Goal: Communication & Community: Answer question/provide support

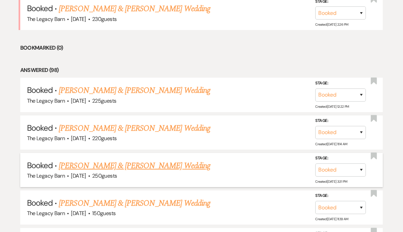
click at [74, 160] on link "[PERSON_NAME] & [PERSON_NAME] Wedding" at bounding box center [134, 166] width 151 height 12
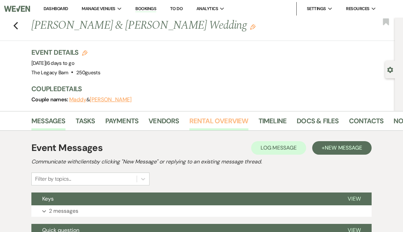
click at [197, 117] on link "Rental Overview" at bounding box center [218, 122] width 59 height 15
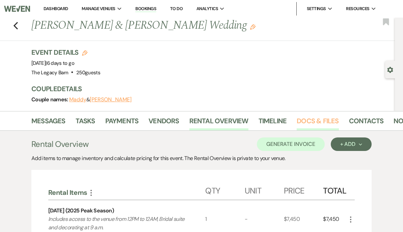
click at [304, 116] on link "Docs & Files" at bounding box center [318, 122] width 42 height 15
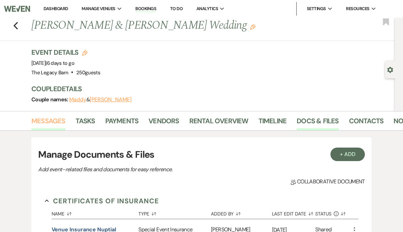
click at [42, 122] on link "Messages" at bounding box center [48, 122] width 34 height 15
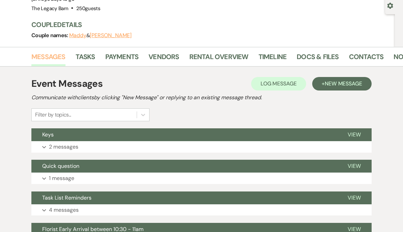
scroll to position [119, 0]
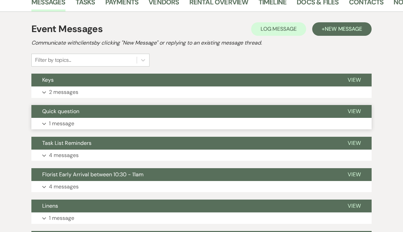
click at [50, 112] on span "Quick question" at bounding box center [60, 111] width 37 height 7
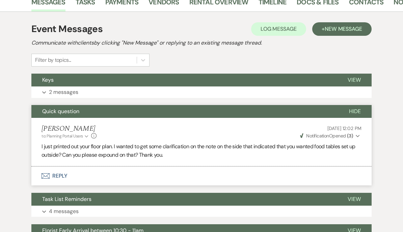
click at [58, 175] on button "Envelope Reply" at bounding box center [201, 175] width 340 height 19
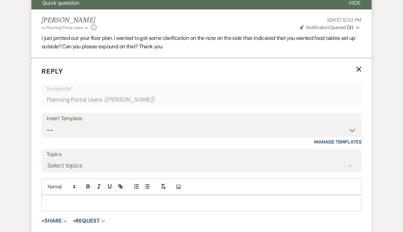
scroll to position [252, 0]
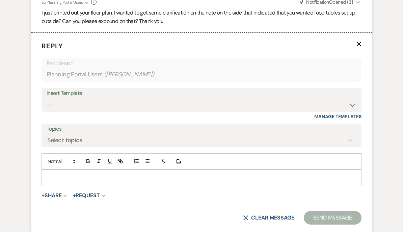
click at [53, 177] on p at bounding box center [201, 177] width 309 height 7
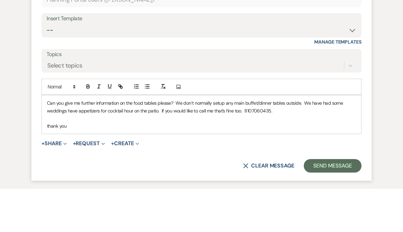
scroll to position [284, 0]
click at [326, 202] on button "Send Message" at bounding box center [333, 208] width 58 height 13
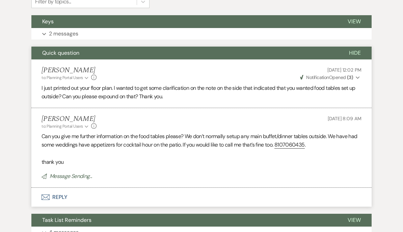
scroll to position [0, 0]
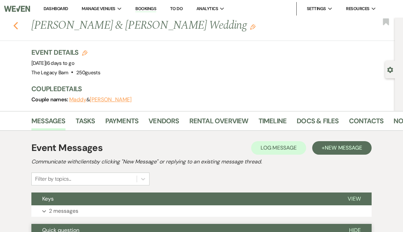
click at [18, 22] on icon "Previous" at bounding box center [15, 26] width 5 height 8
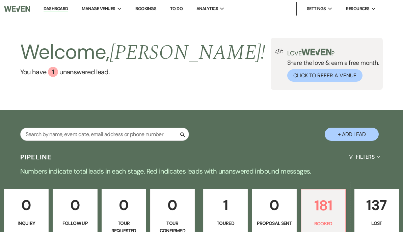
scroll to position [329, 0]
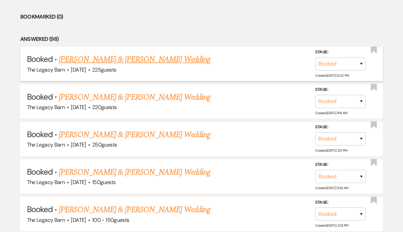
click at [73, 61] on link "[PERSON_NAME] & [PERSON_NAME] Wedding" at bounding box center [134, 59] width 151 height 12
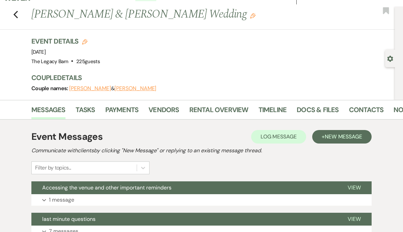
scroll to position [17, 0]
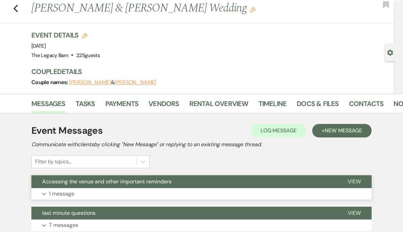
click at [152, 181] on span "Accessing the venue and other important reminders" at bounding box center [106, 181] width 129 height 7
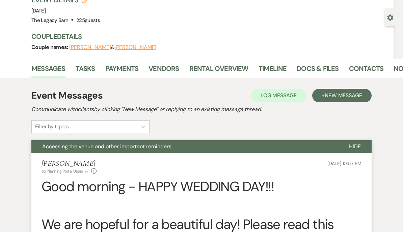
scroll to position [0, 0]
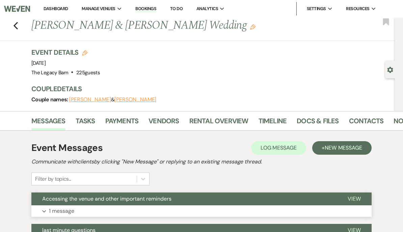
click at [49, 199] on span "Accessing the venue and other important reminders" at bounding box center [106, 198] width 129 height 7
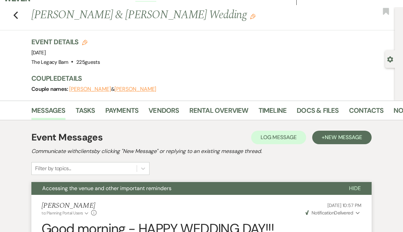
scroll to position [10, 0]
click at [118, 88] on button "[PERSON_NAME]" at bounding box center [135, 89] width 42 height 5
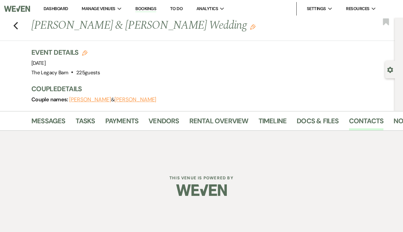
select select "email"
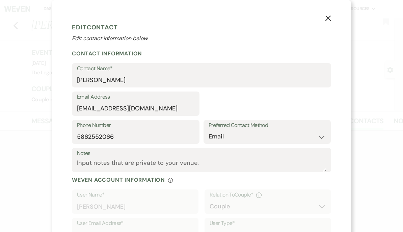
select select "1"
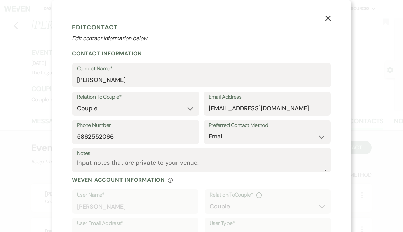
click at [324, 17] on button "X" at bounding box center [328, 18] width 47 height 36
